Goal: Task Accomplishment & Management: Use online tool/utility

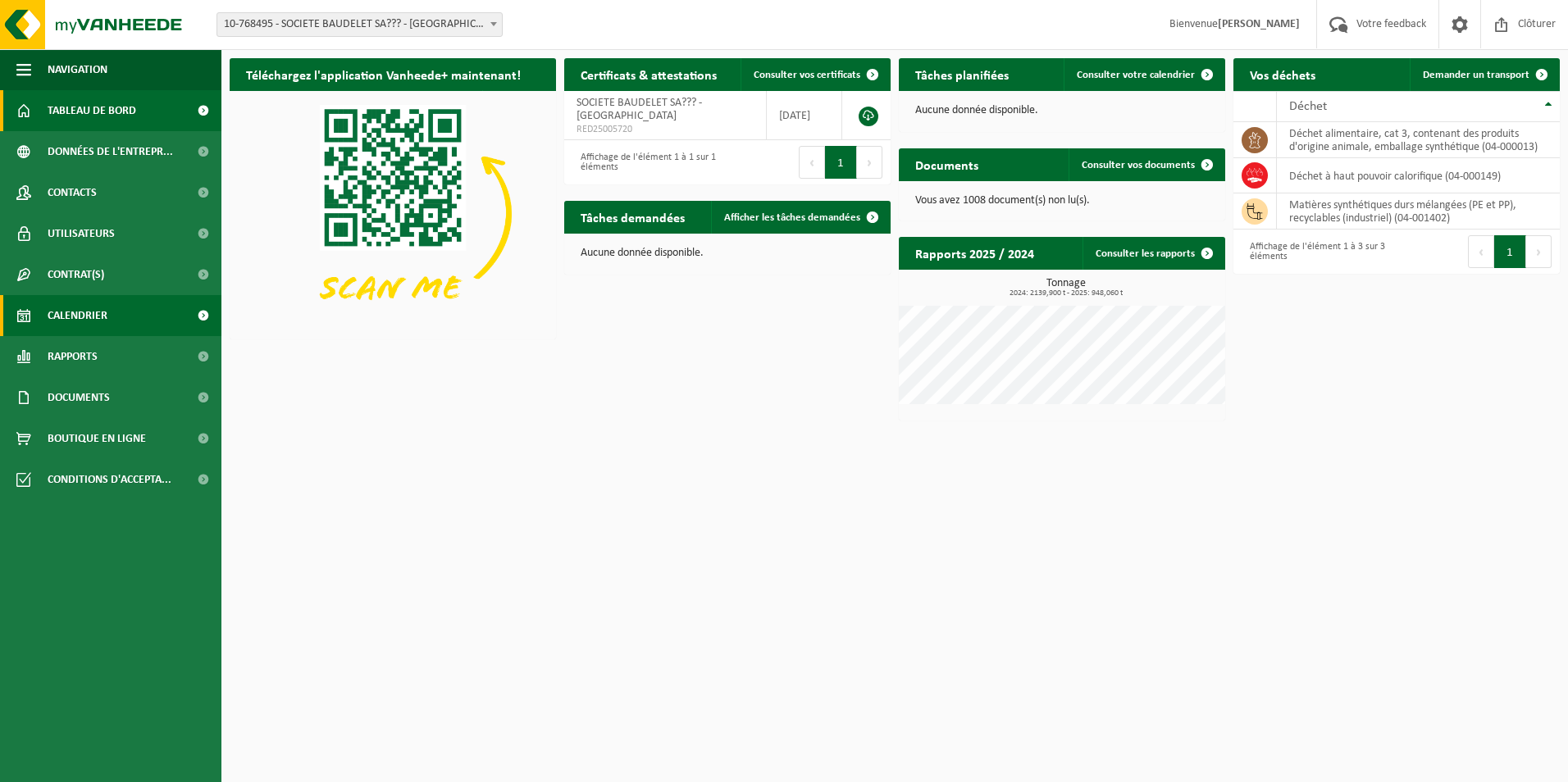
click at [83, 312] on span "Calendrier" at bounding box center [77, 315] width 60 height 41
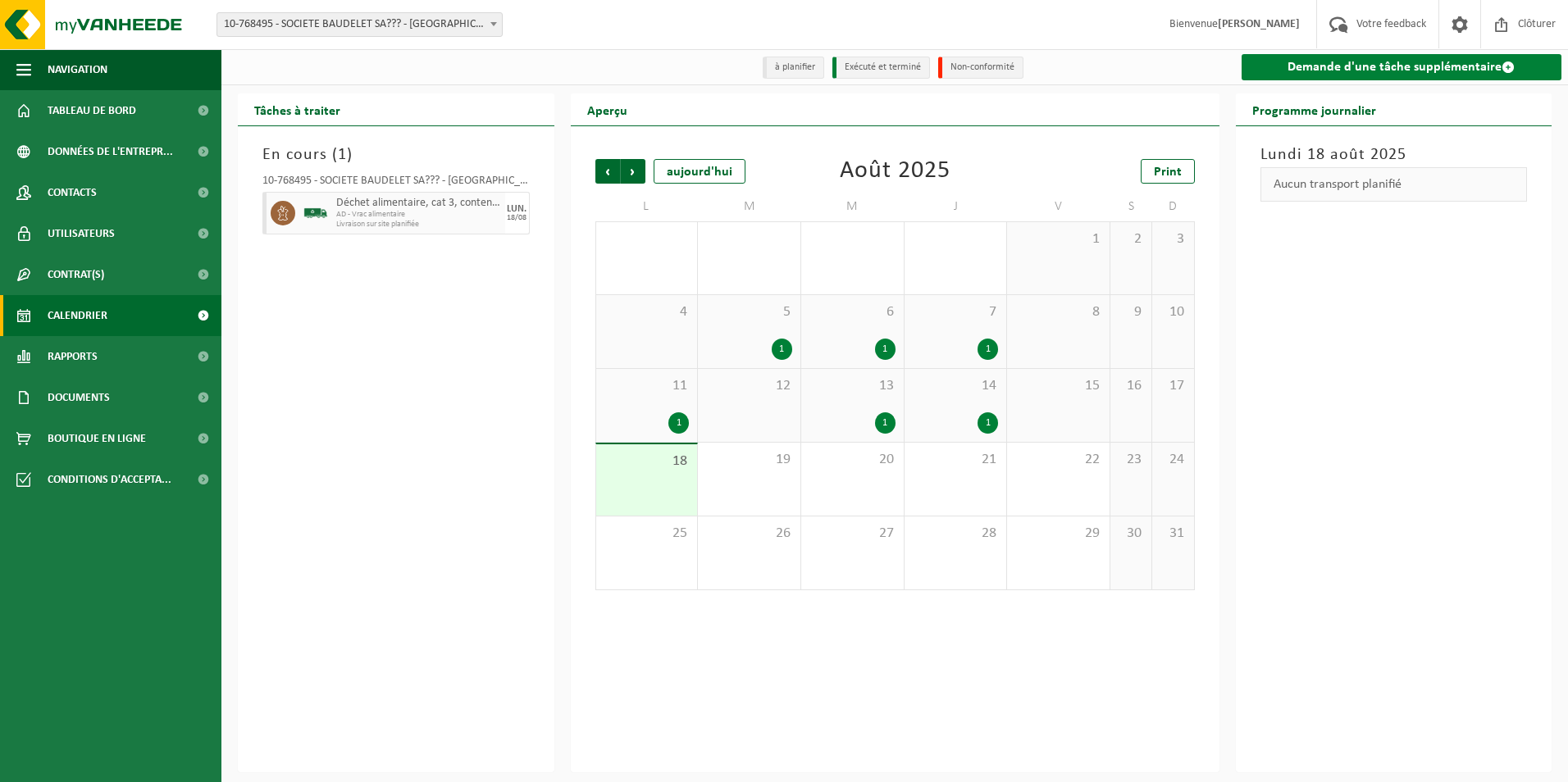
click at [1448, 64] on link "Demande d'une tâche supplémentaire" at bounding box center [1401, 67] width 320 height 27
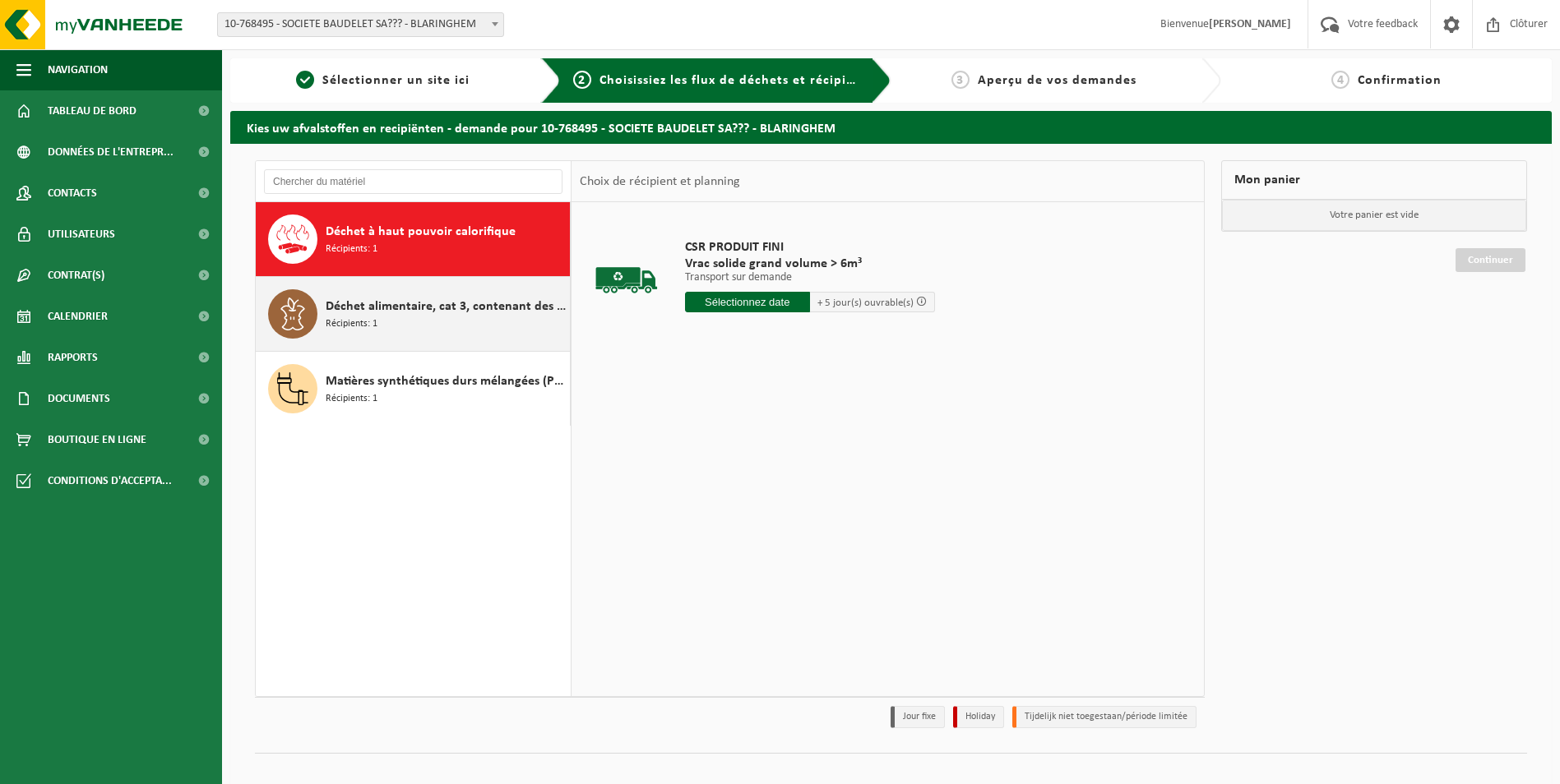
click at [333, 312] on span "Déchet alimentaire, cat 3, contenant des produits d'origine animale, emballage …" at bounding box center [445, 307] width 240 height 20
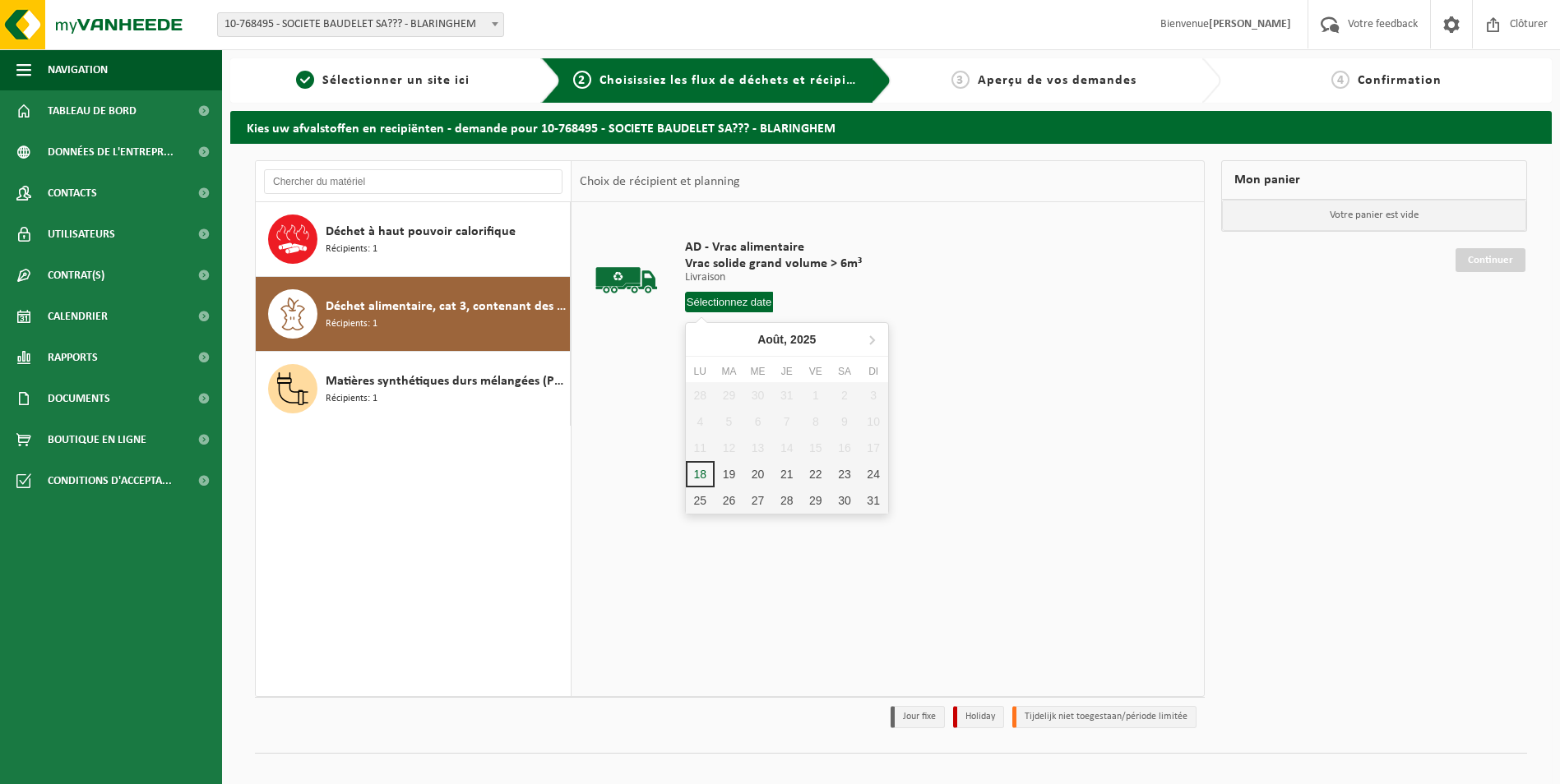
click at [715, 299] on input "text" at bounding box center [729, 302] width 88 height 21
click at [754, 470] on div "20" at bounding box center [757, 475] width 28 height 27
type input "à partir de 2025-08-20"
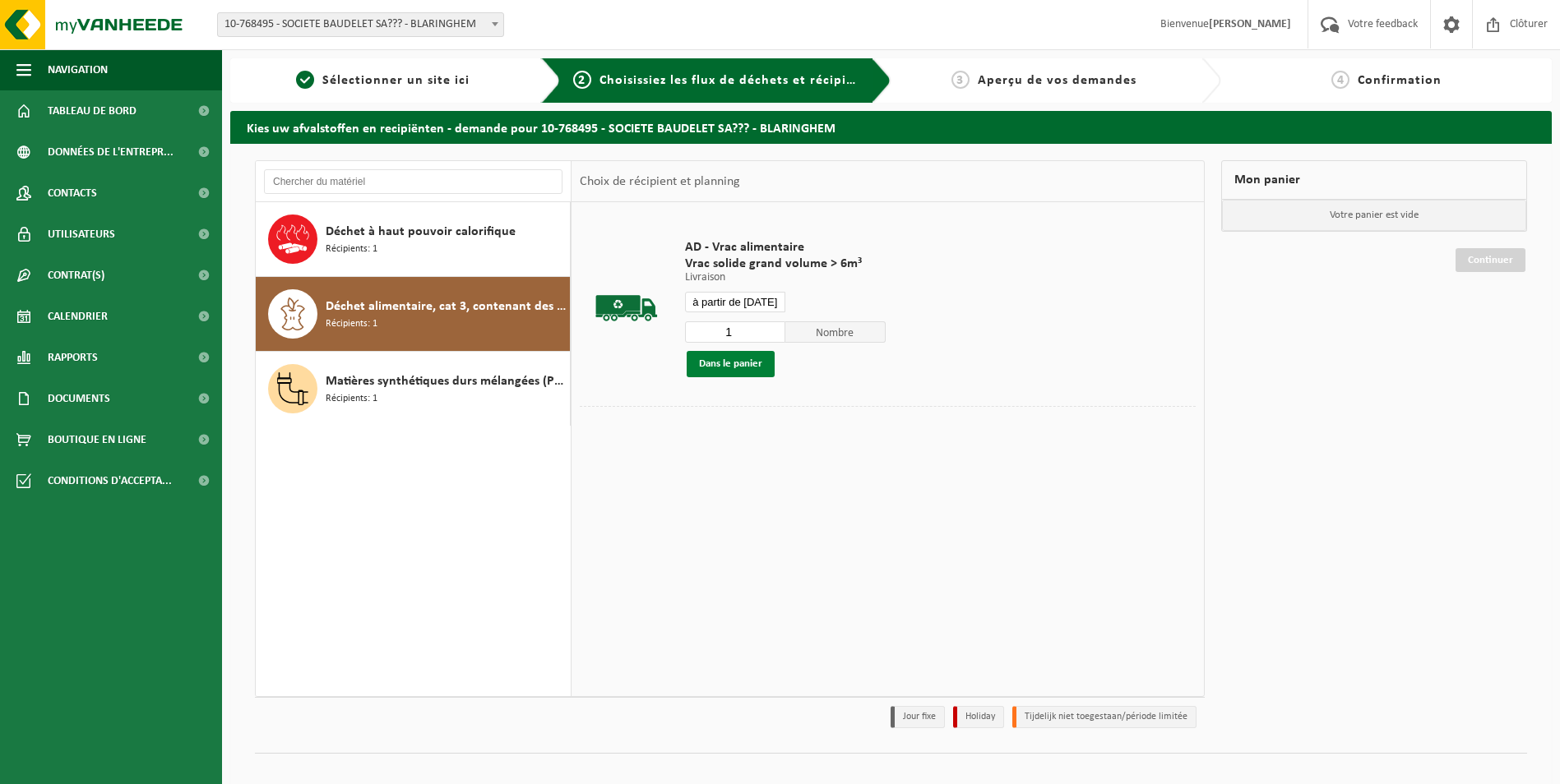
click at [747, 359] on button "Dans le panier" at bounding box center [730, 364] width 88 height 27
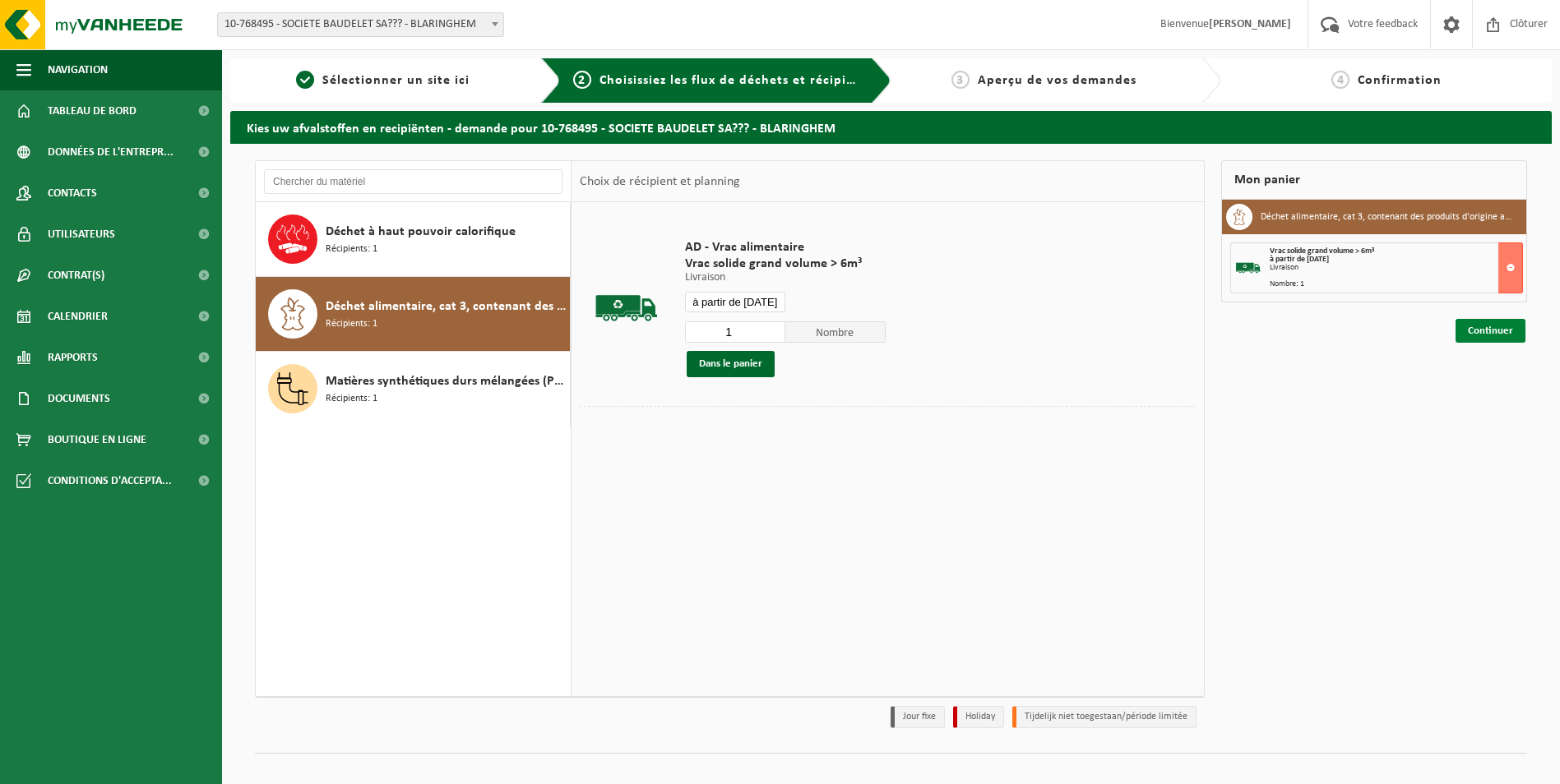
click at [1477, 328] on link "Continuer" at bounding box center [1491, 330] width 70 height 24
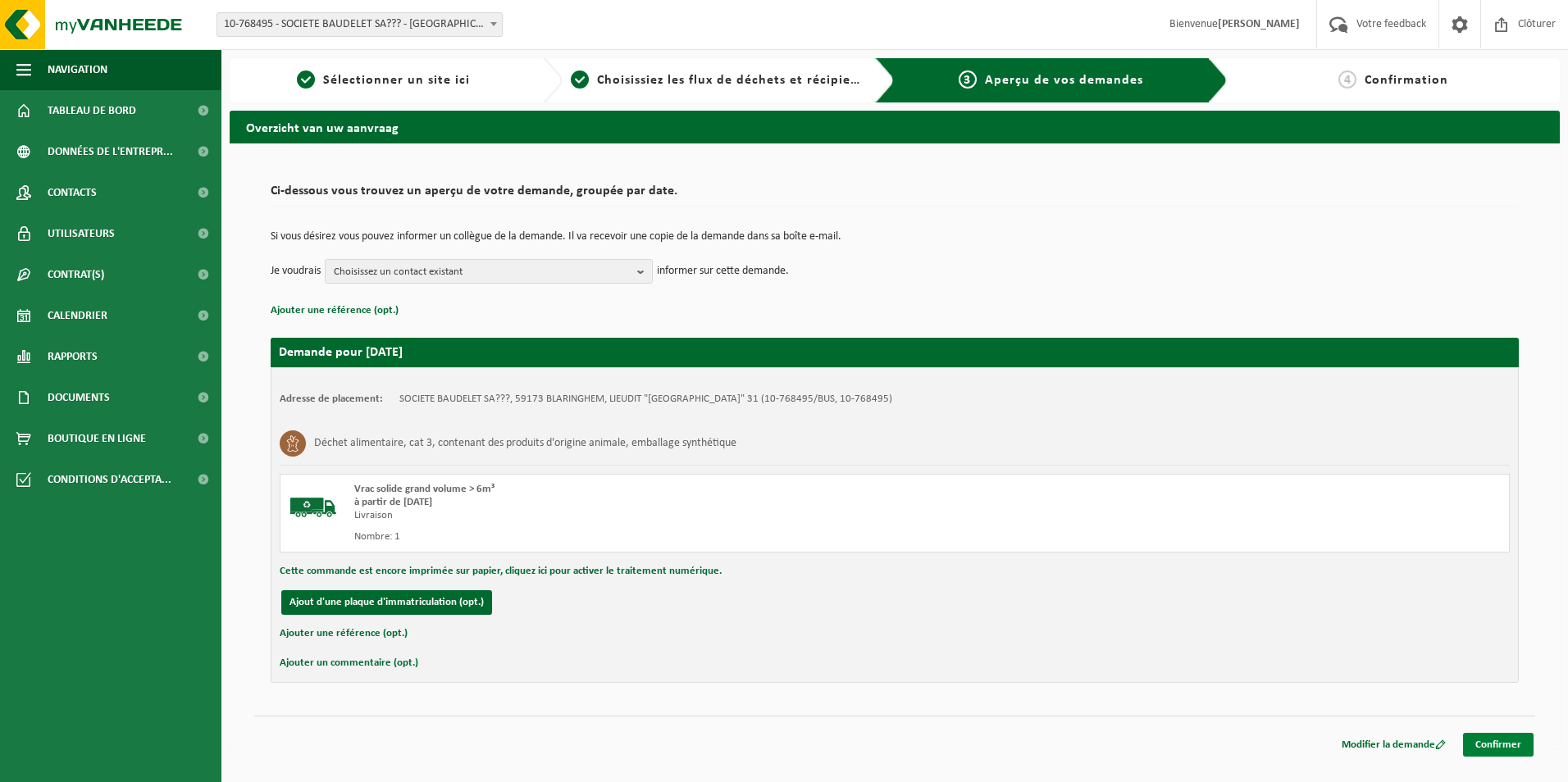
click at [1481, 741] on link "Confirmer" at bounding box center [1498, 745] width 71 height 24
